Goal: Task Accomplishment & Management: Manage account settings

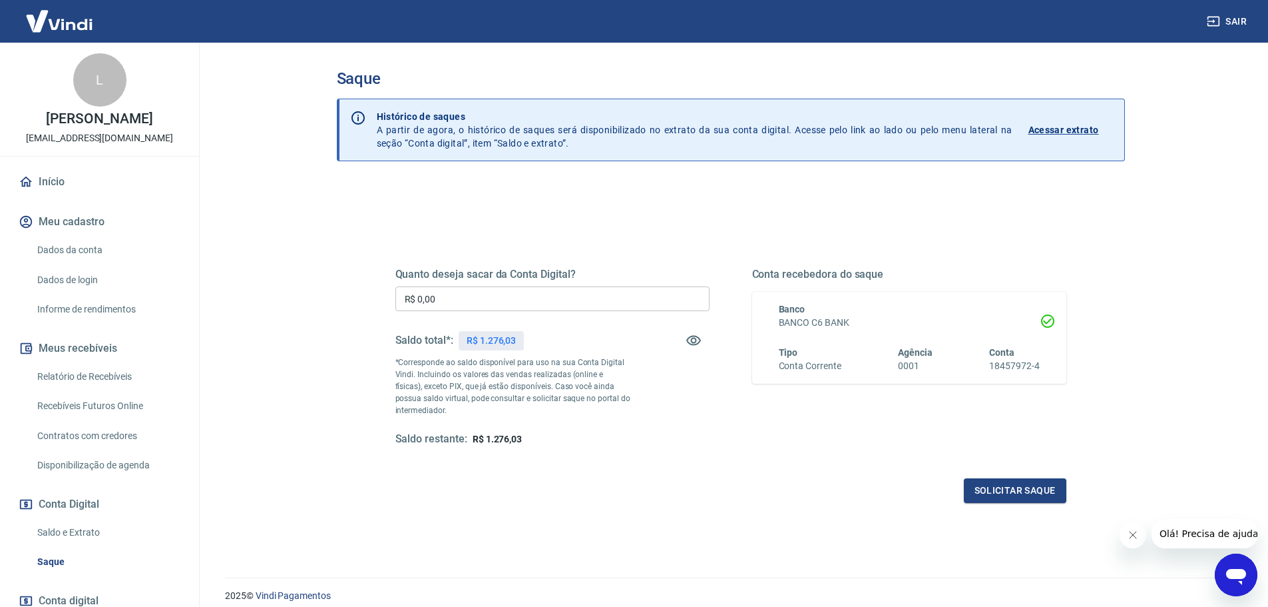
click at [469, 306] on input "R$ 0,00" at bounding box center [553, 298] width 314 height 25
type input "R$ 1.276,03"
click at [1007, 489] on button "Solicitar saque" at bounding box center [1015, 490] width 103 height 25
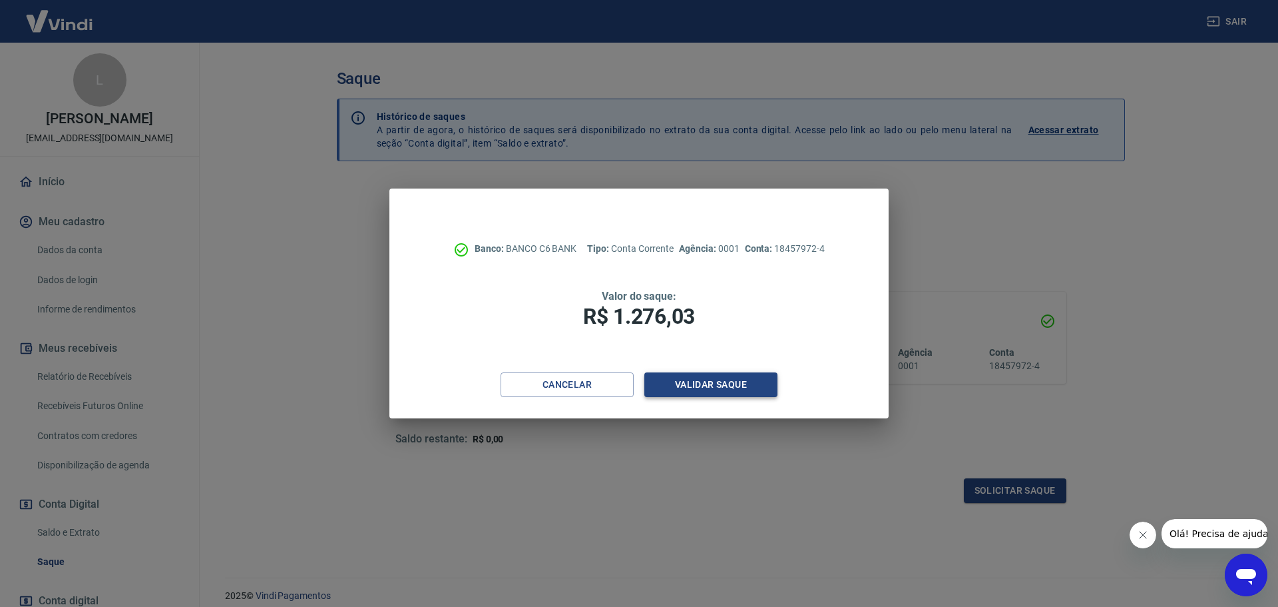
click at [693, 386] on button "Validar saque" at bounding box center [711, 384] width 133 height 25
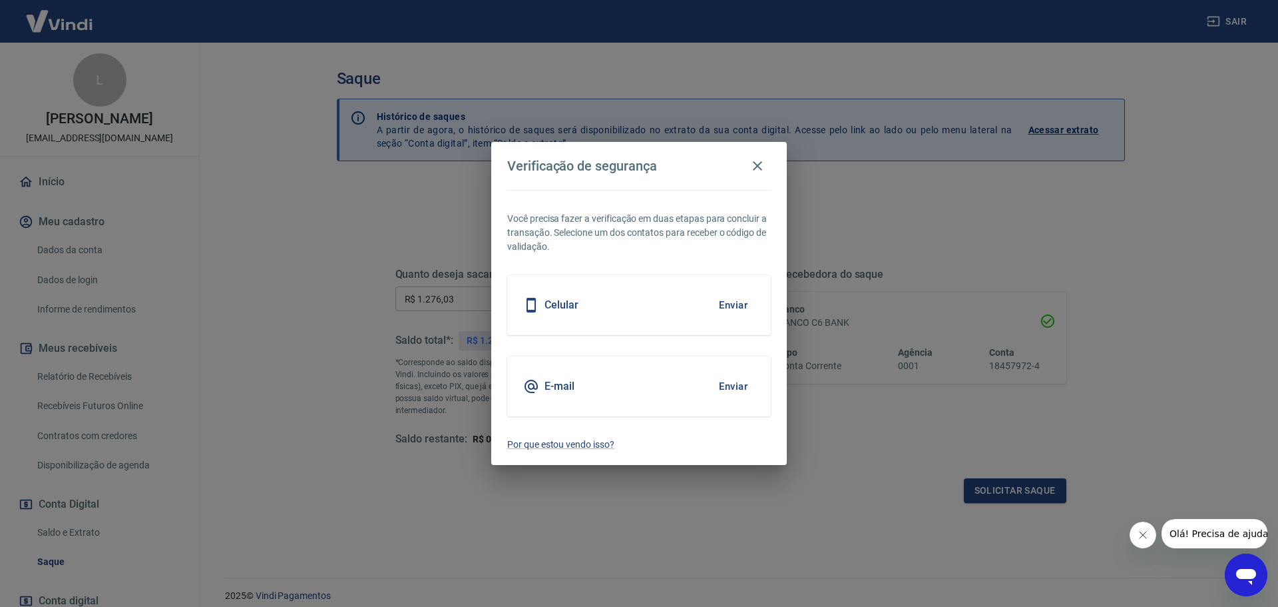
click at [734, 305] on button "Enviar" at bounding box center [733, 305] width 43 height 28
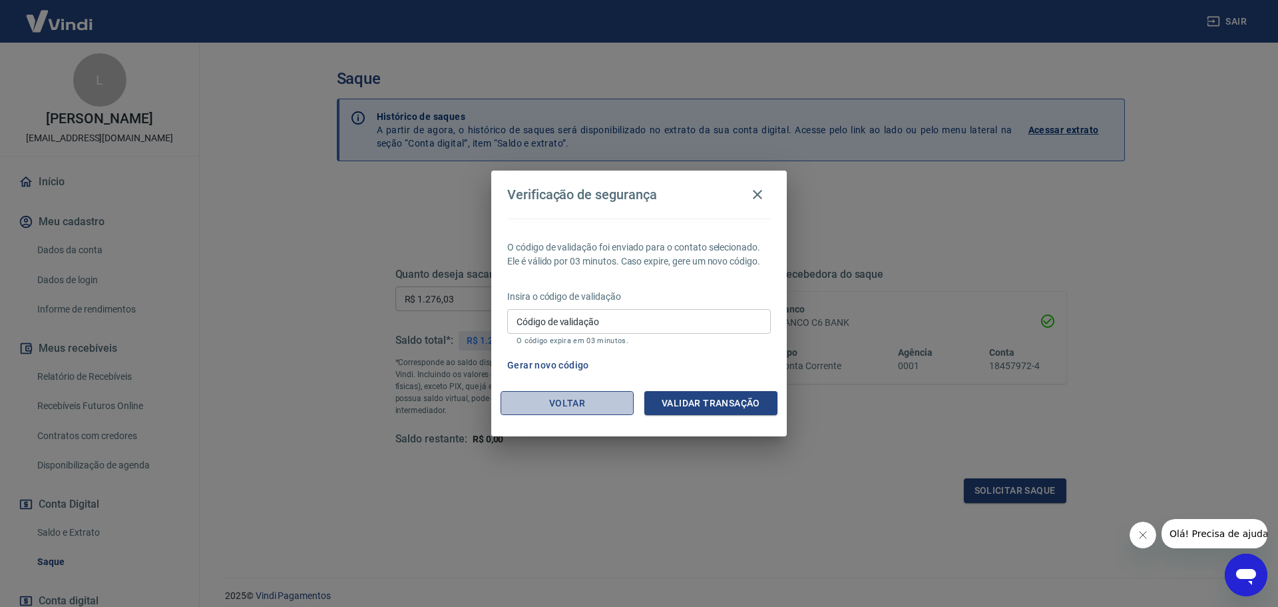
click at [578, 403] on button "Voltar" at bounding box center [567, 403] width 133 height 25
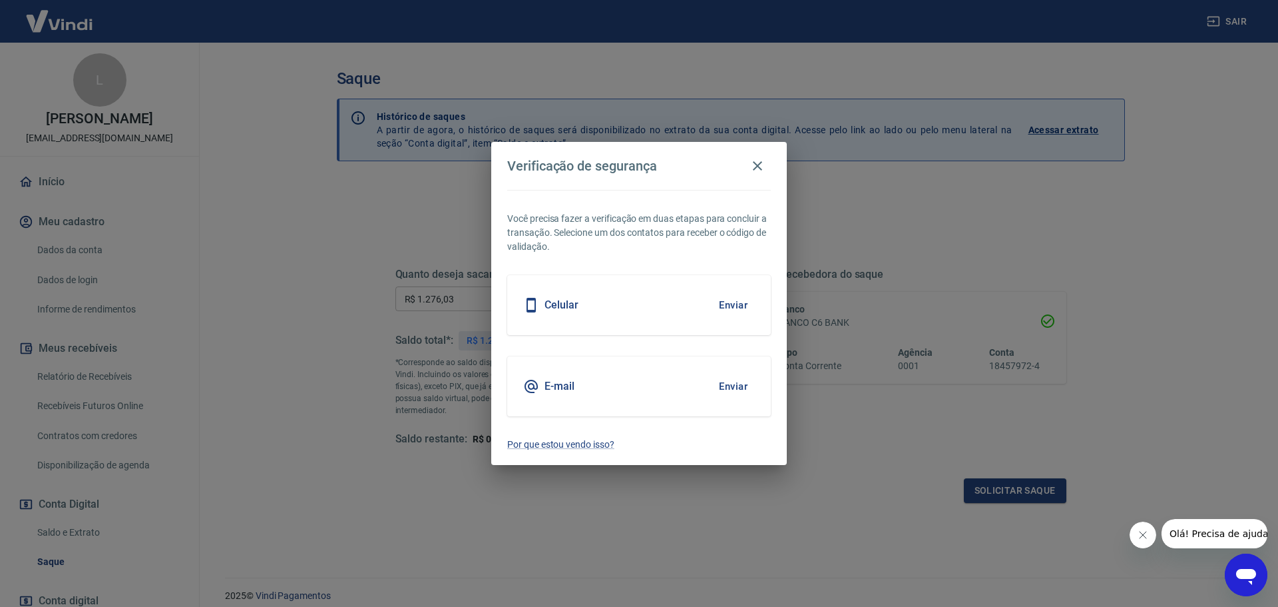
click at [730, 385] on button "Enviar" at bounding box center [733, 386] width 43 height 28
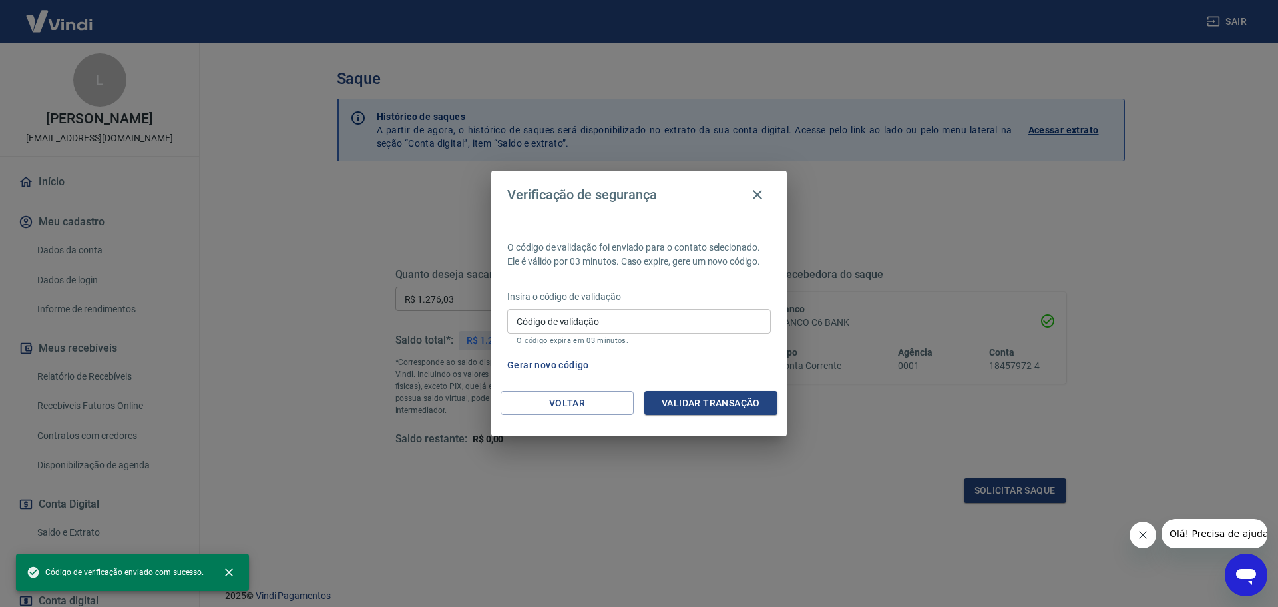
click at [621, 315] on input "Código de validação" at bounding box center [639, 321] width 264 height 25
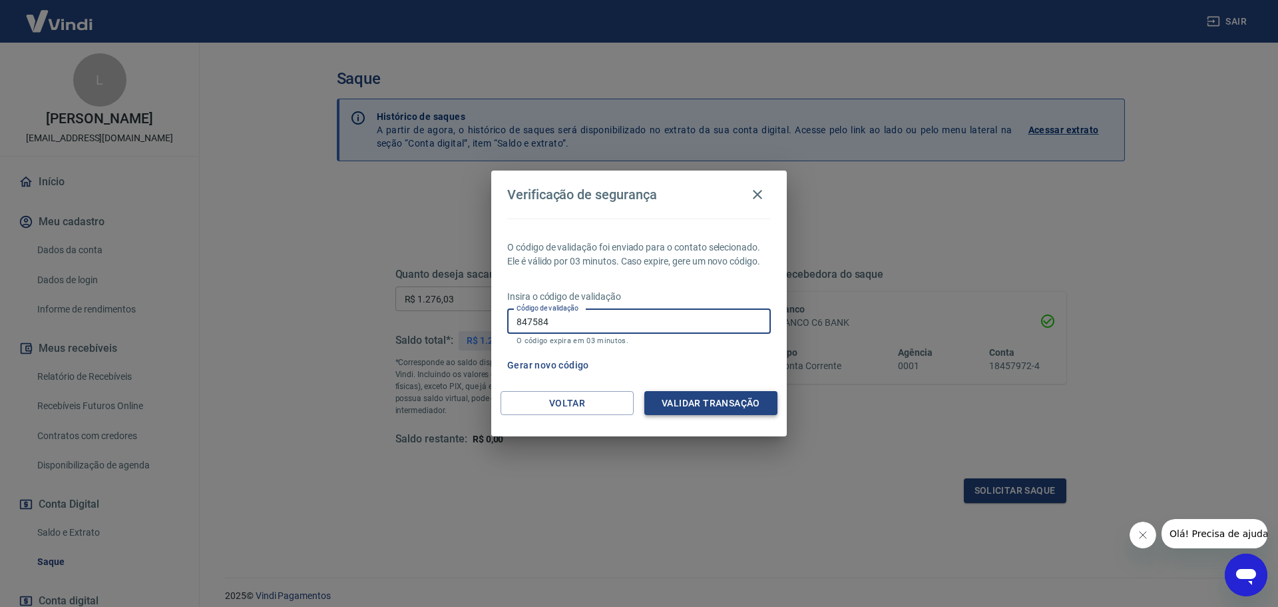
type input "847584"
click at [695, 409] on button "Validar transação" at bounding box center [711, 403] width 133 height 25
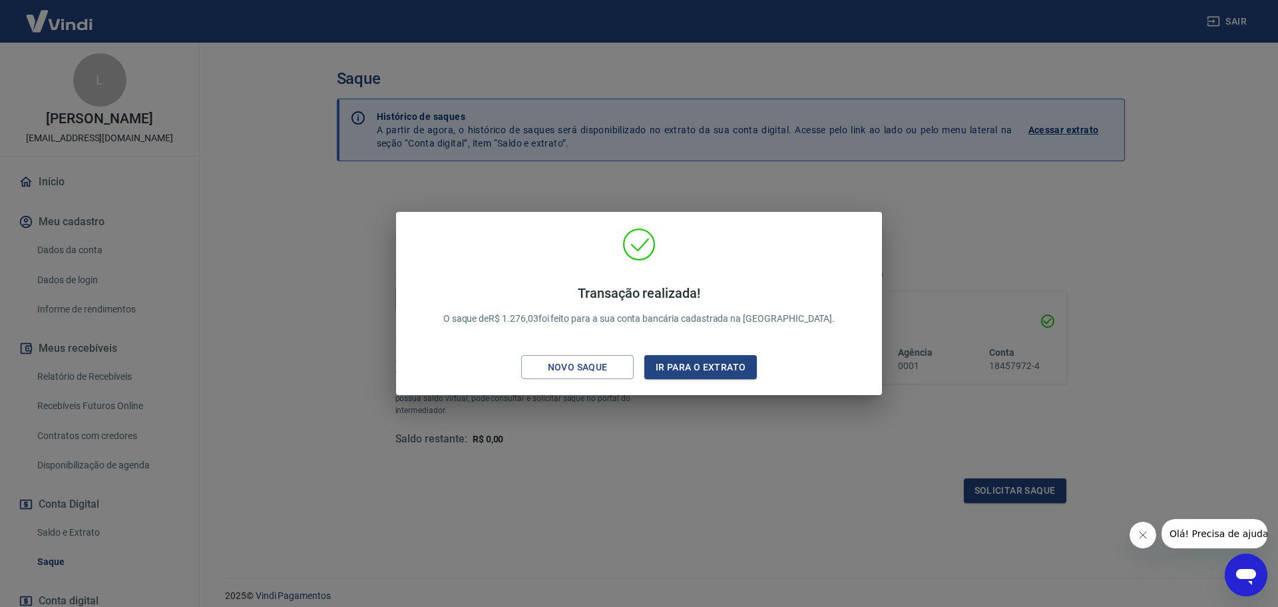
click at [799, 296] on h4 "Transação realizada!" at bounding box center [639, 293] width 392 height 16
click at [688, 364] on button "Ir para o extrato" at bounding box center [701, 367] width 113 height 25
